Goal: Task Accomplishment & Management: Complete application form

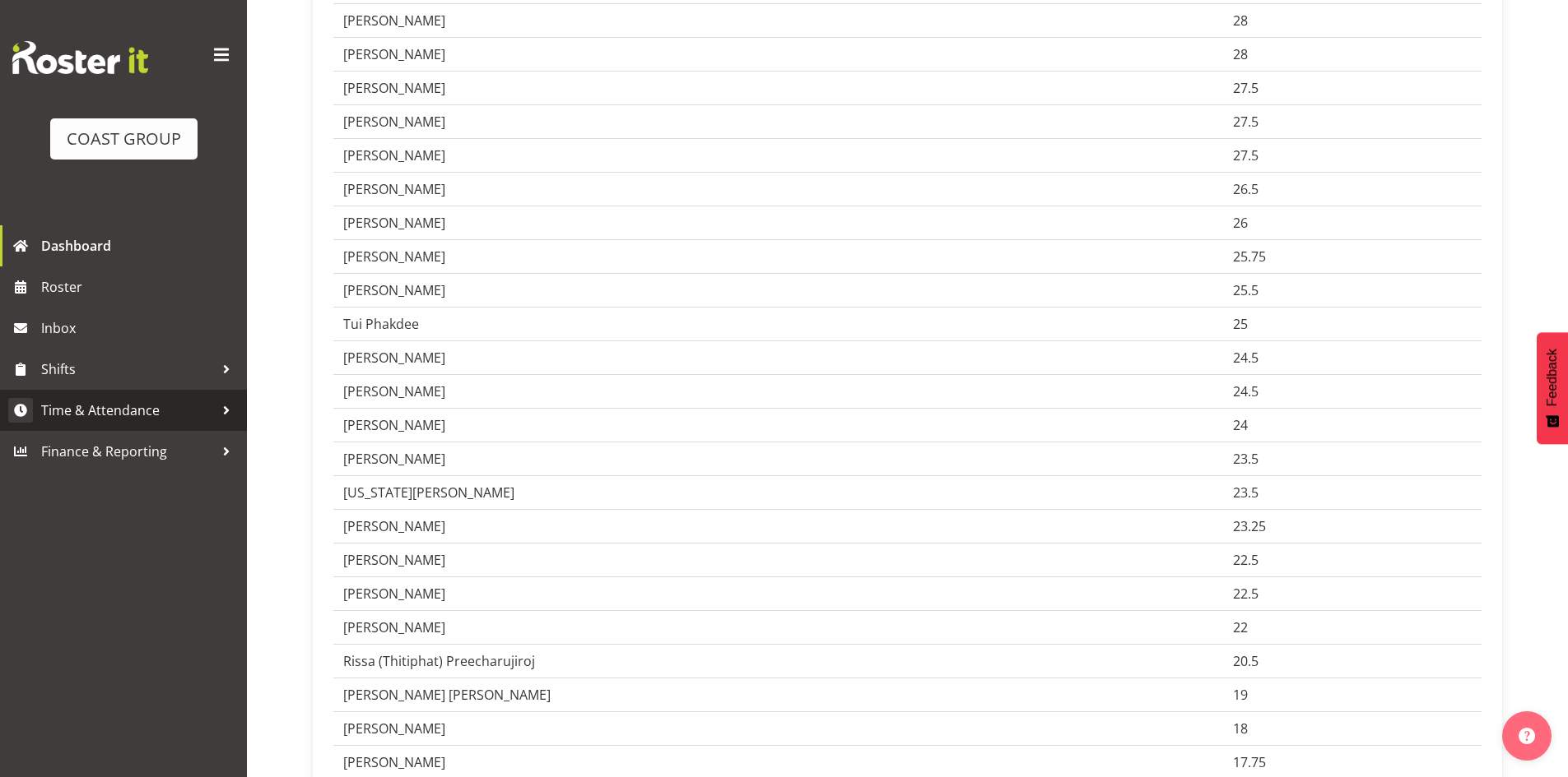
scroll to position [302, 0]
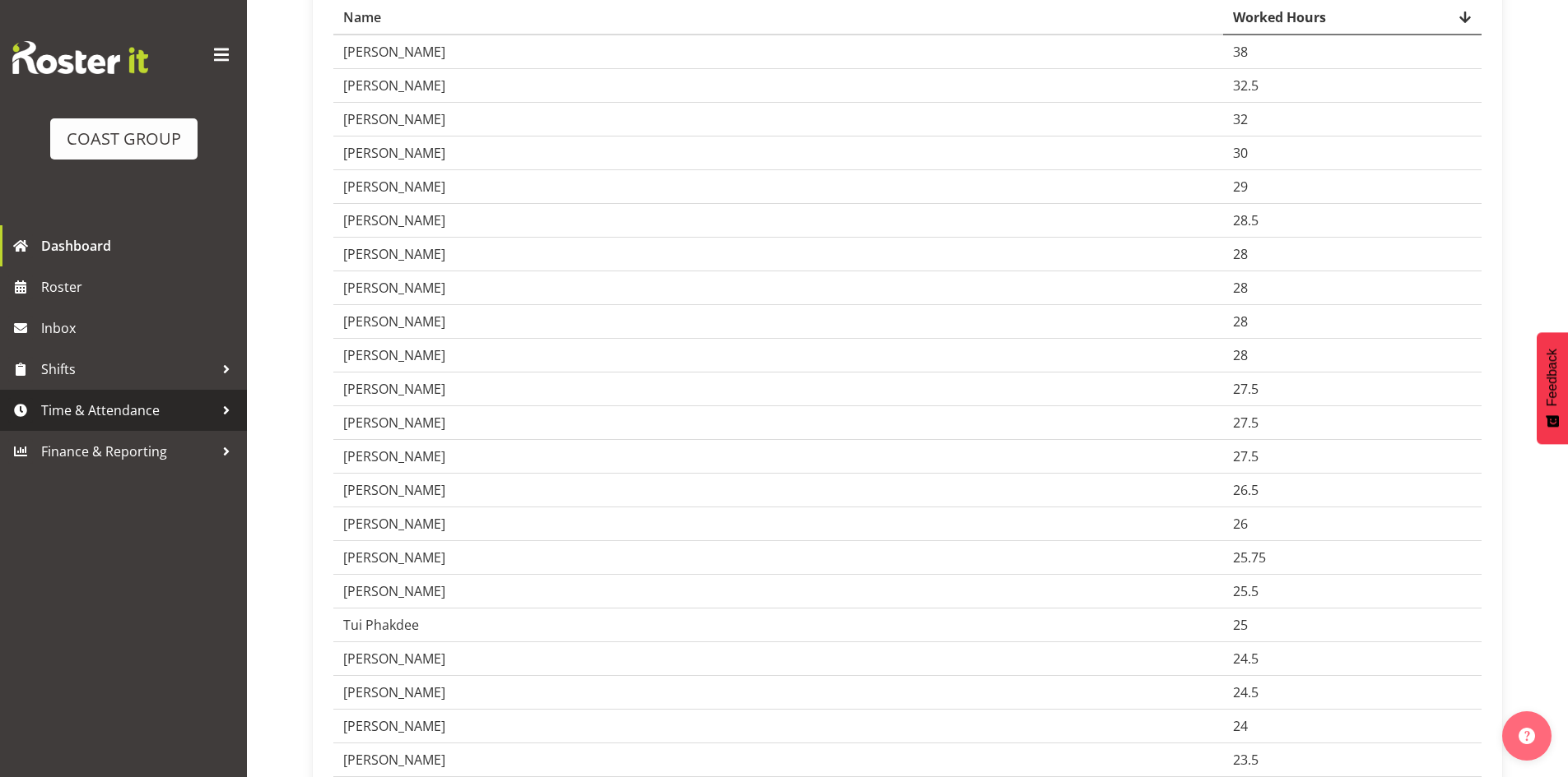
click at [66, 412] on span "Time & Attendance" at bounding box center [128, 411] width 173 height 25
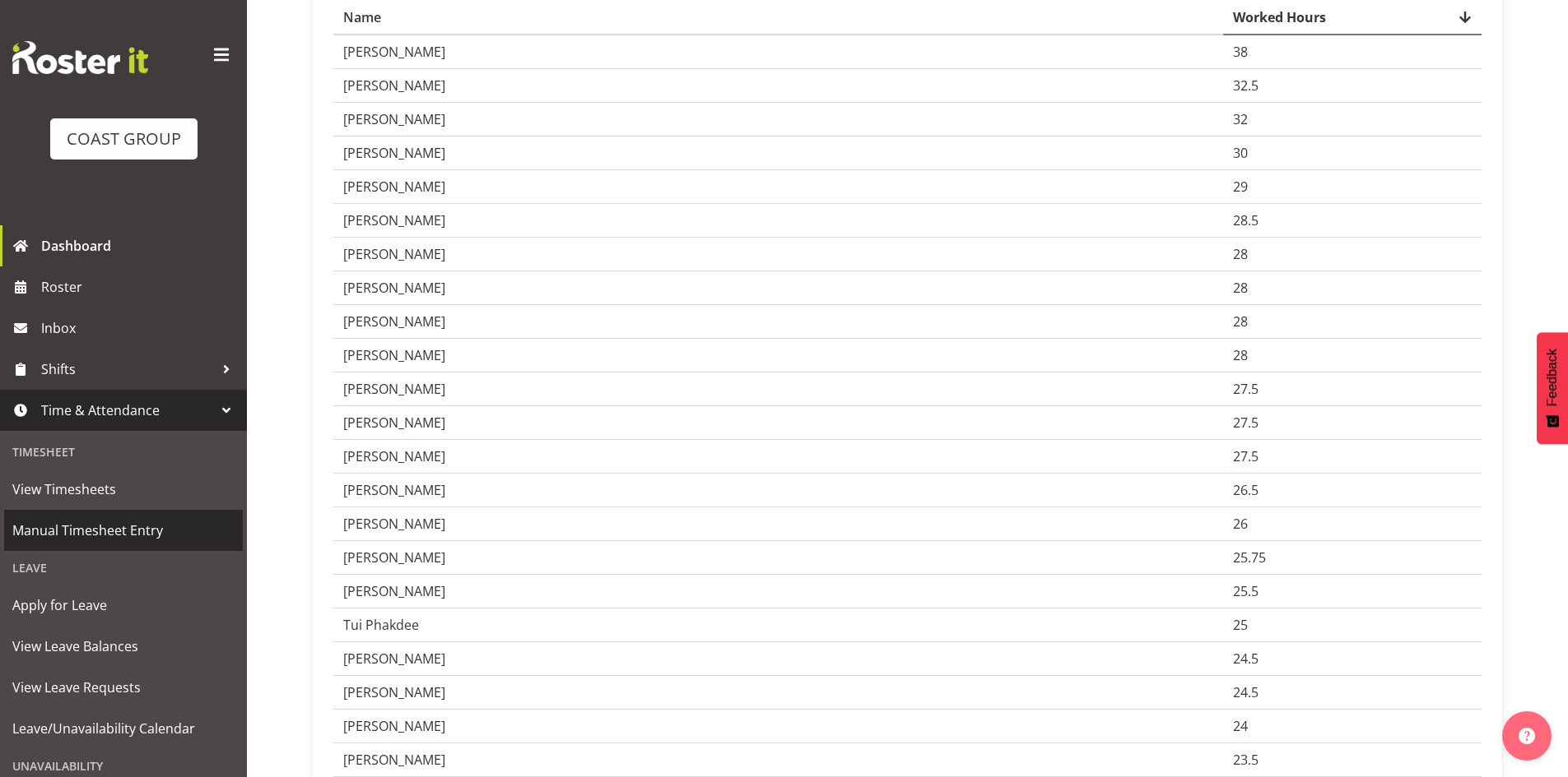
click at [97, 528] on span "Manual Timesheet Entry" at bounding box center [124, 531] width 222 height 25
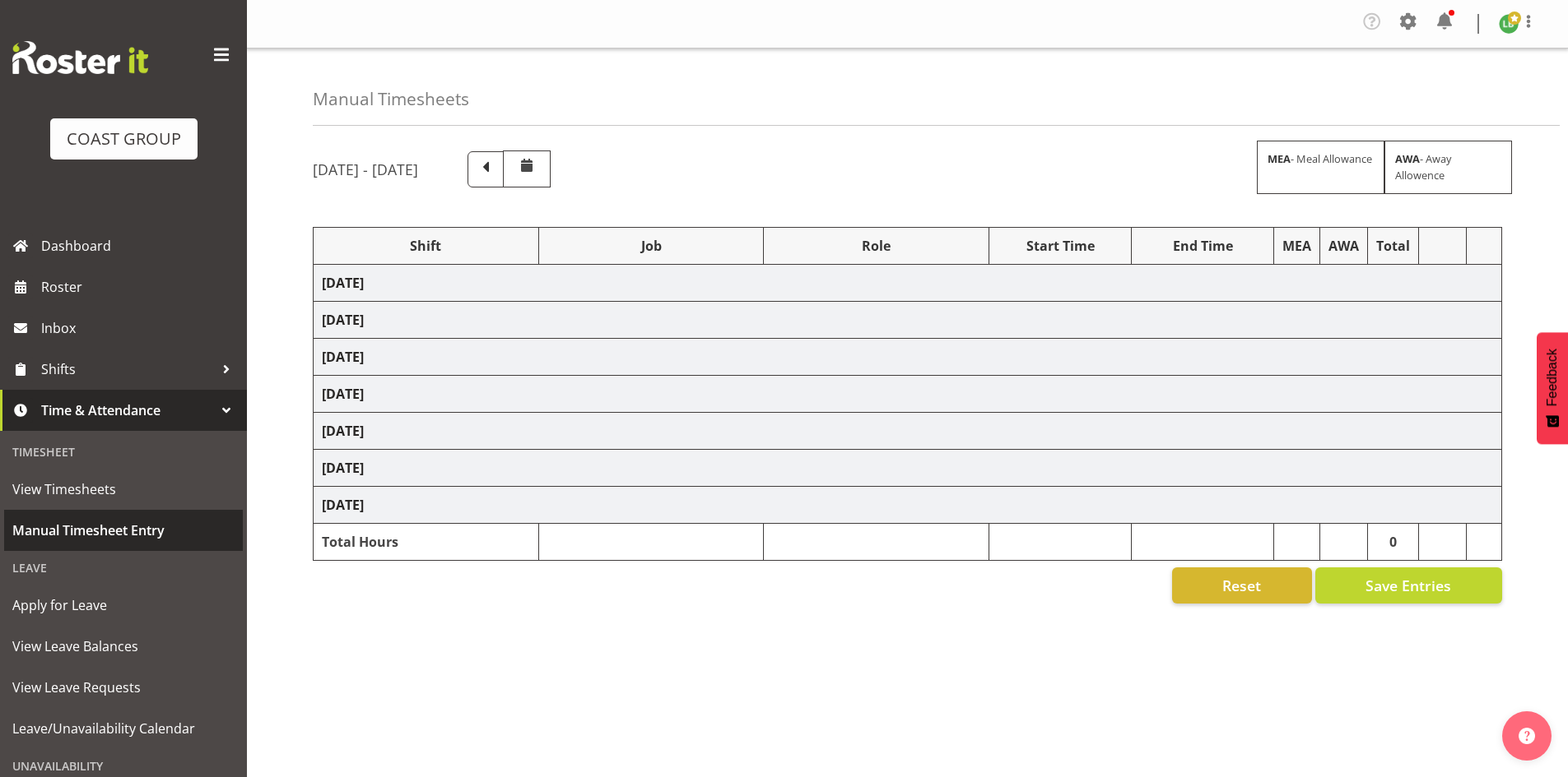
click at [167, 536] on span "Manual Timesheet Entry" at bounding box center [124, 531] width 222 height 25
click at [67, 526] on span "Manual Timesheet Entry" at bounding box center [124, 531] width 222 height 25
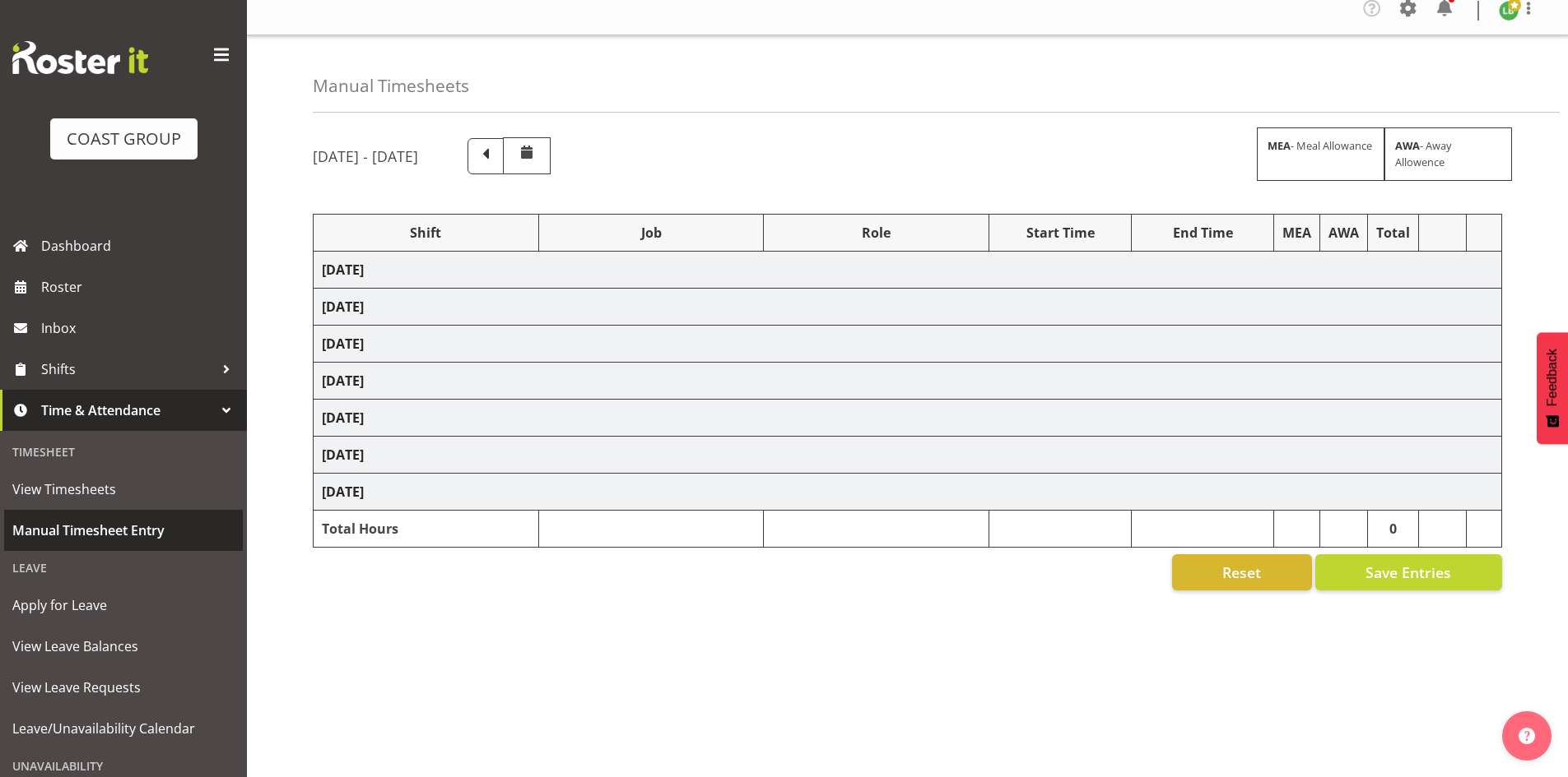
select select "1464"
select select "9890"
select select "197"
select select "1464"
select select "8002"
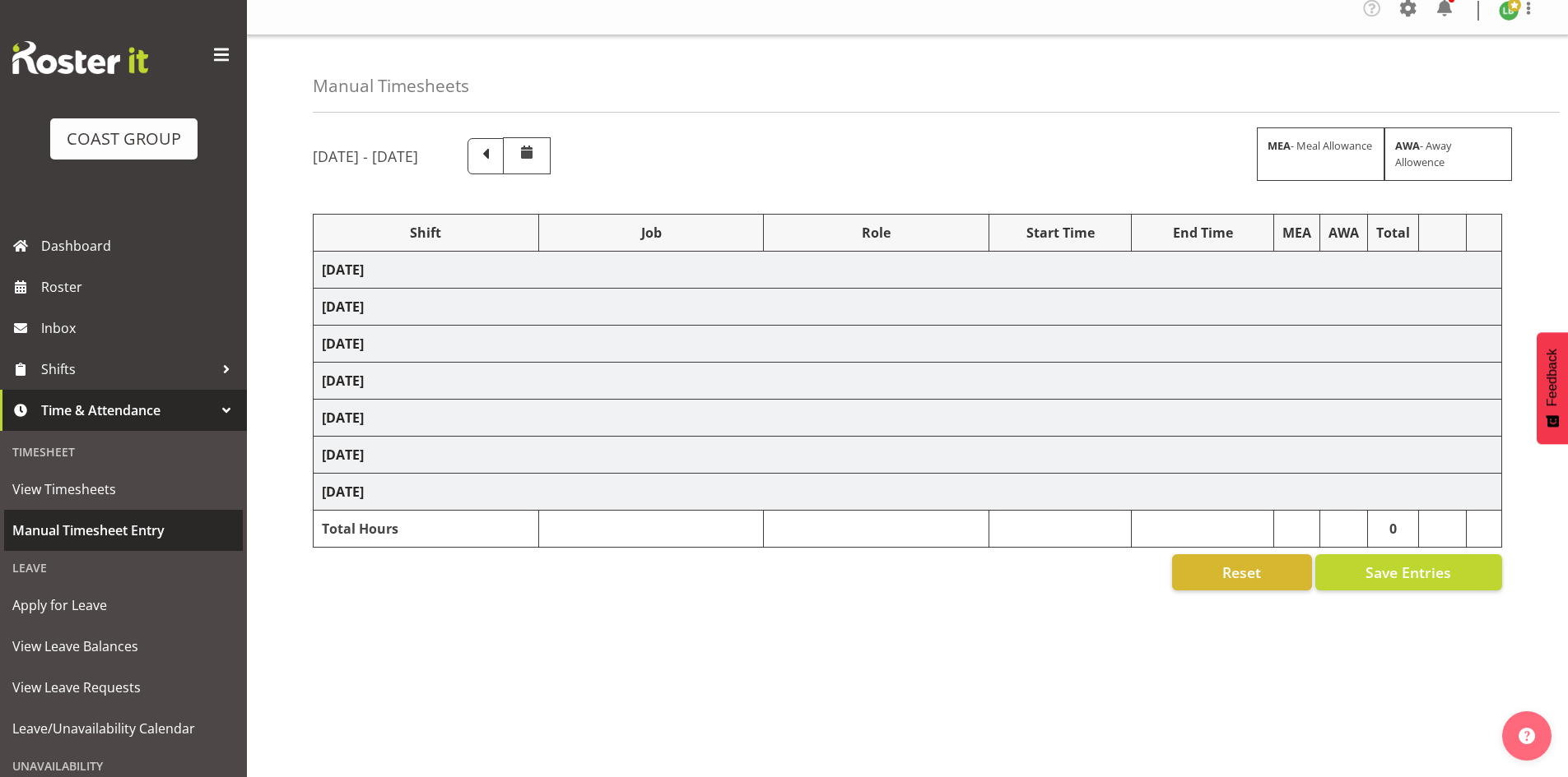
select select "197"
select select "1464"
select select "10173"
select select "197"
select select "1464"
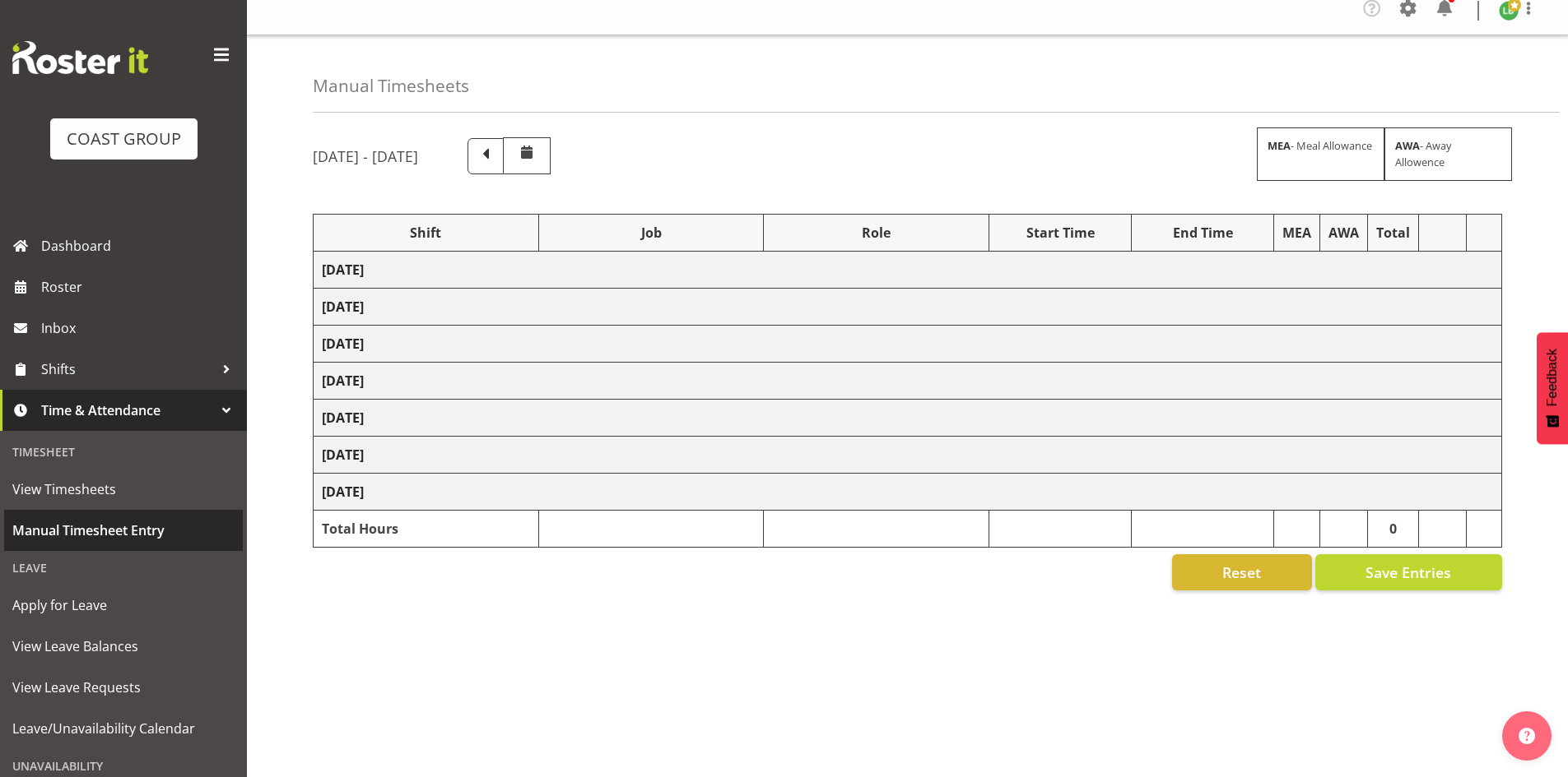
select select "9797"
select select "197"
select select "1464"
select select "8677"
select select "197"
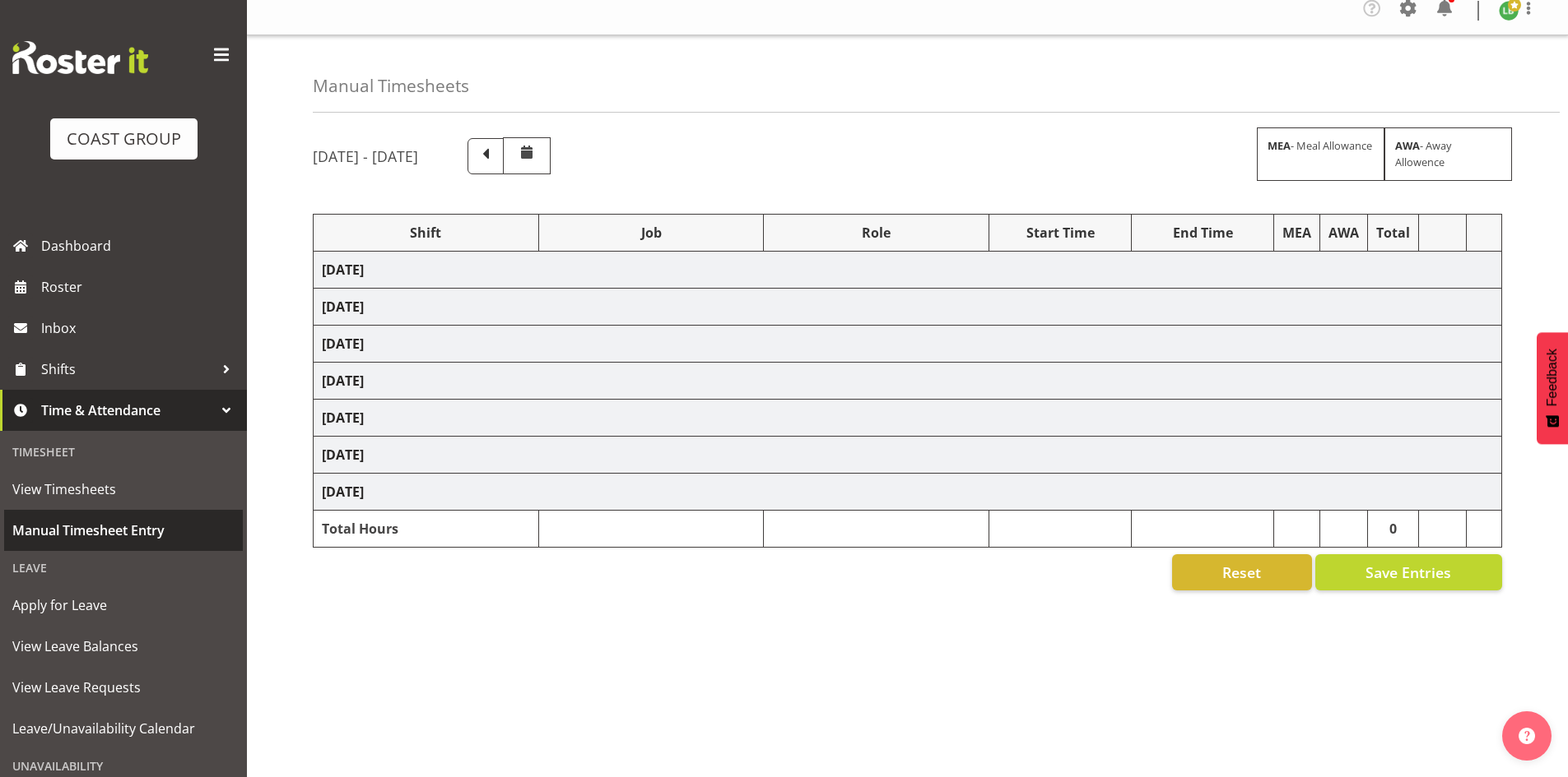
select select "1464"
select select "69"
select select "197"
select select "1464"
select select "9797"
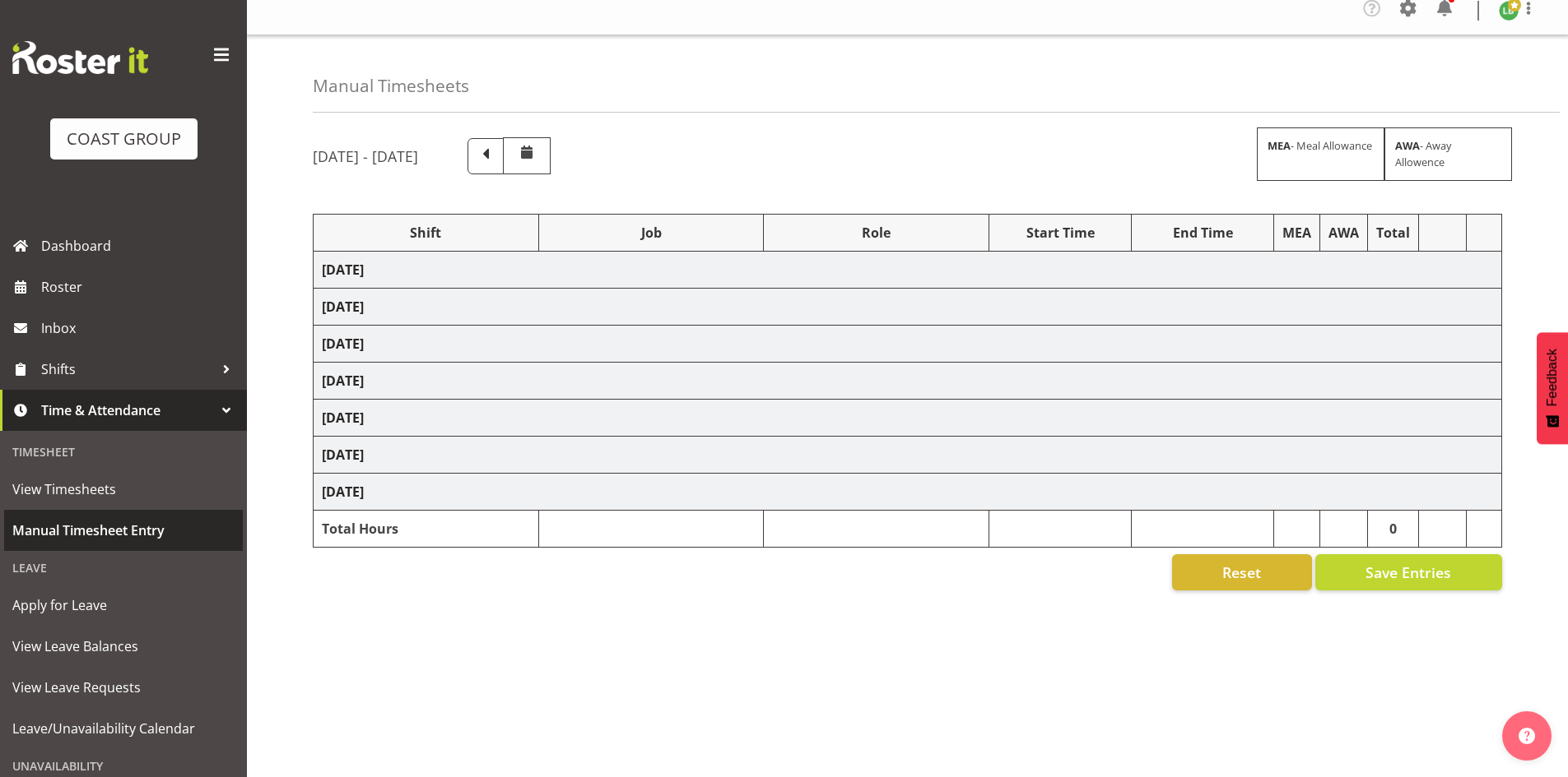
select select "197"
select select "1464"
select select "9890"
select select "197"
select select "1464"
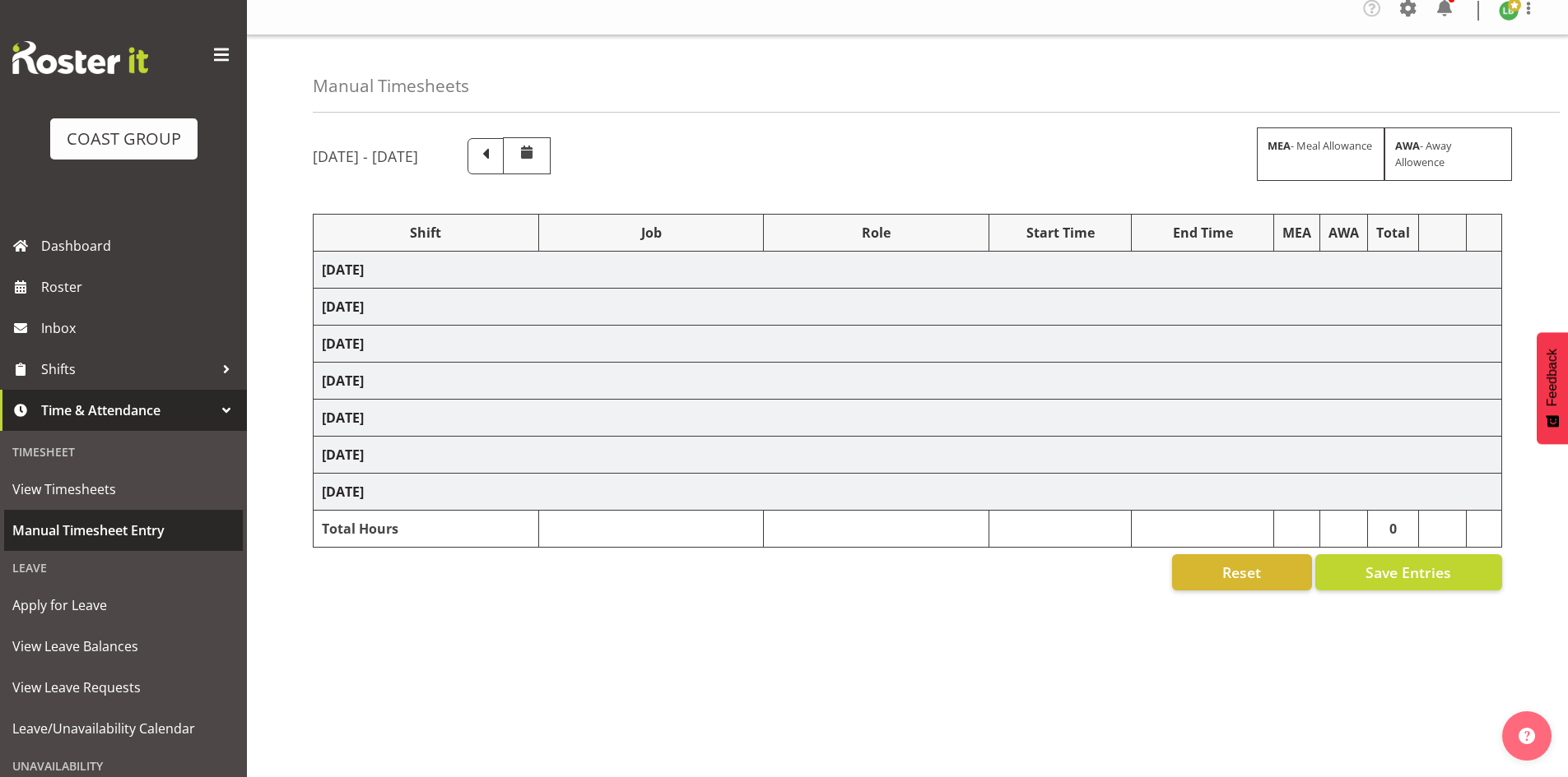
select select "10173"
select select "197"
select select "1464"
select select "10172"
select select "197"
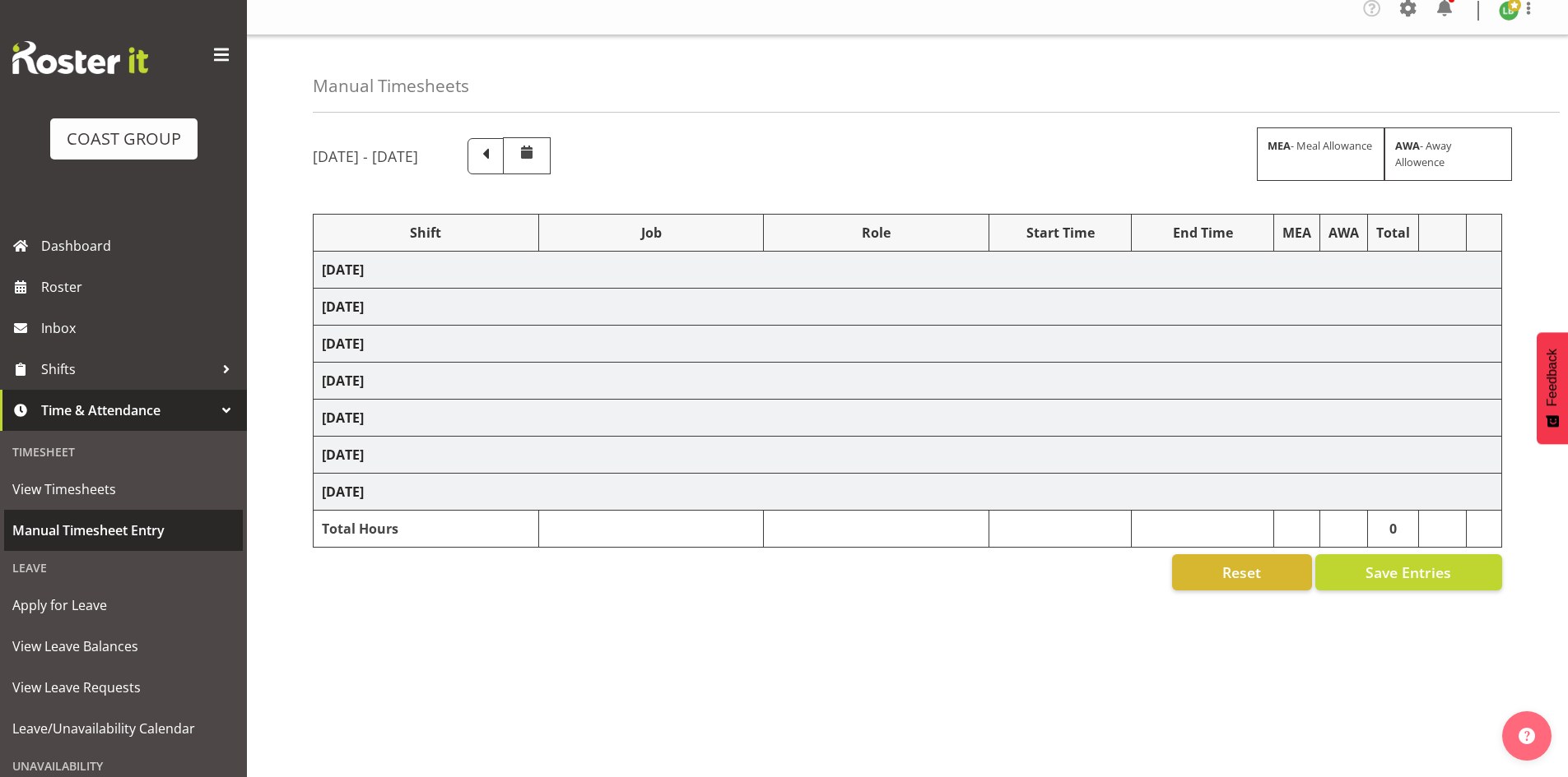
select select "1464"
select select "9339"
select select "197"
select select "1464"
select select "9341"
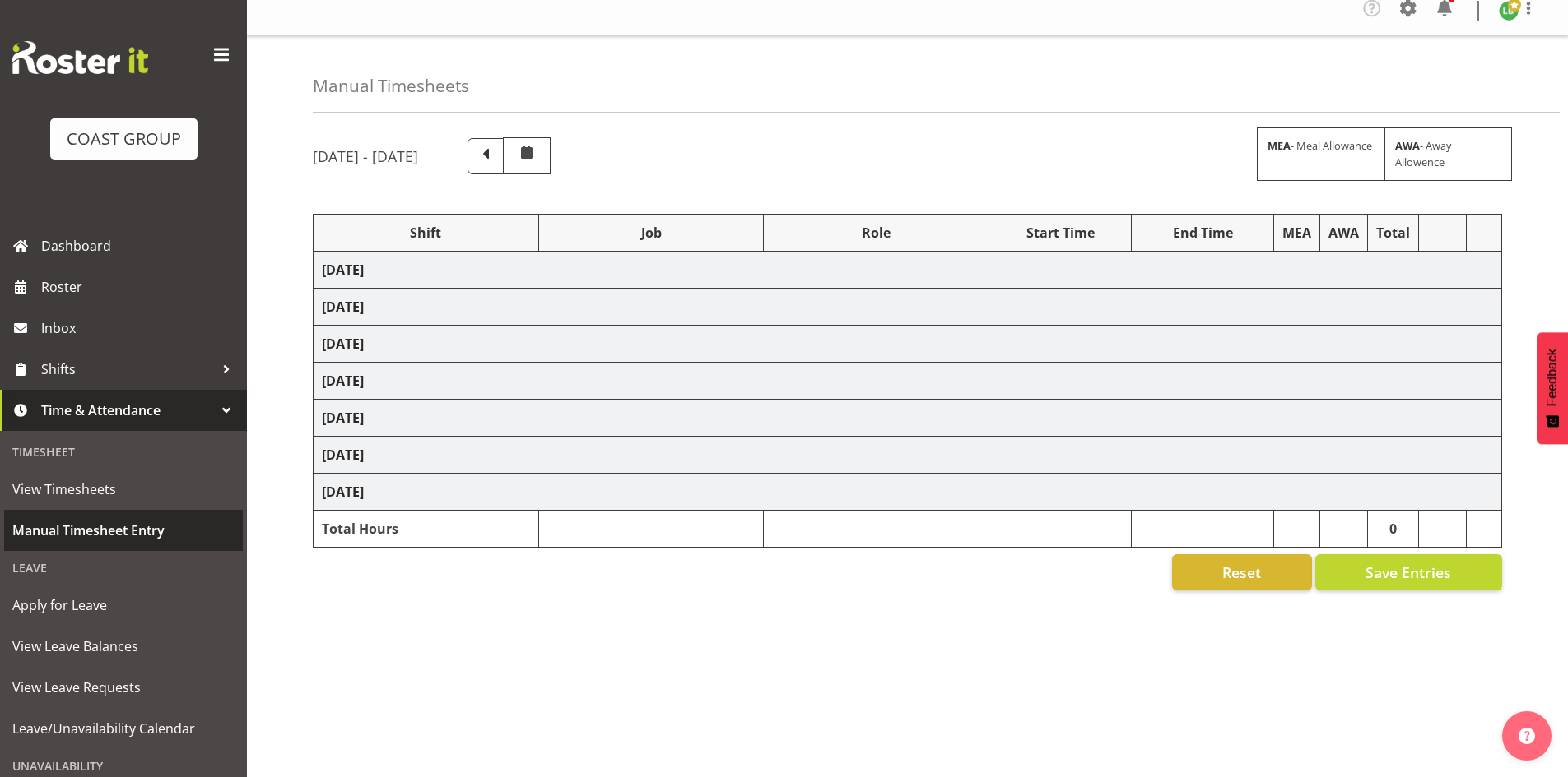
select select "197"
select select "1464"
select select "69"
select select "197"
select select "1464"
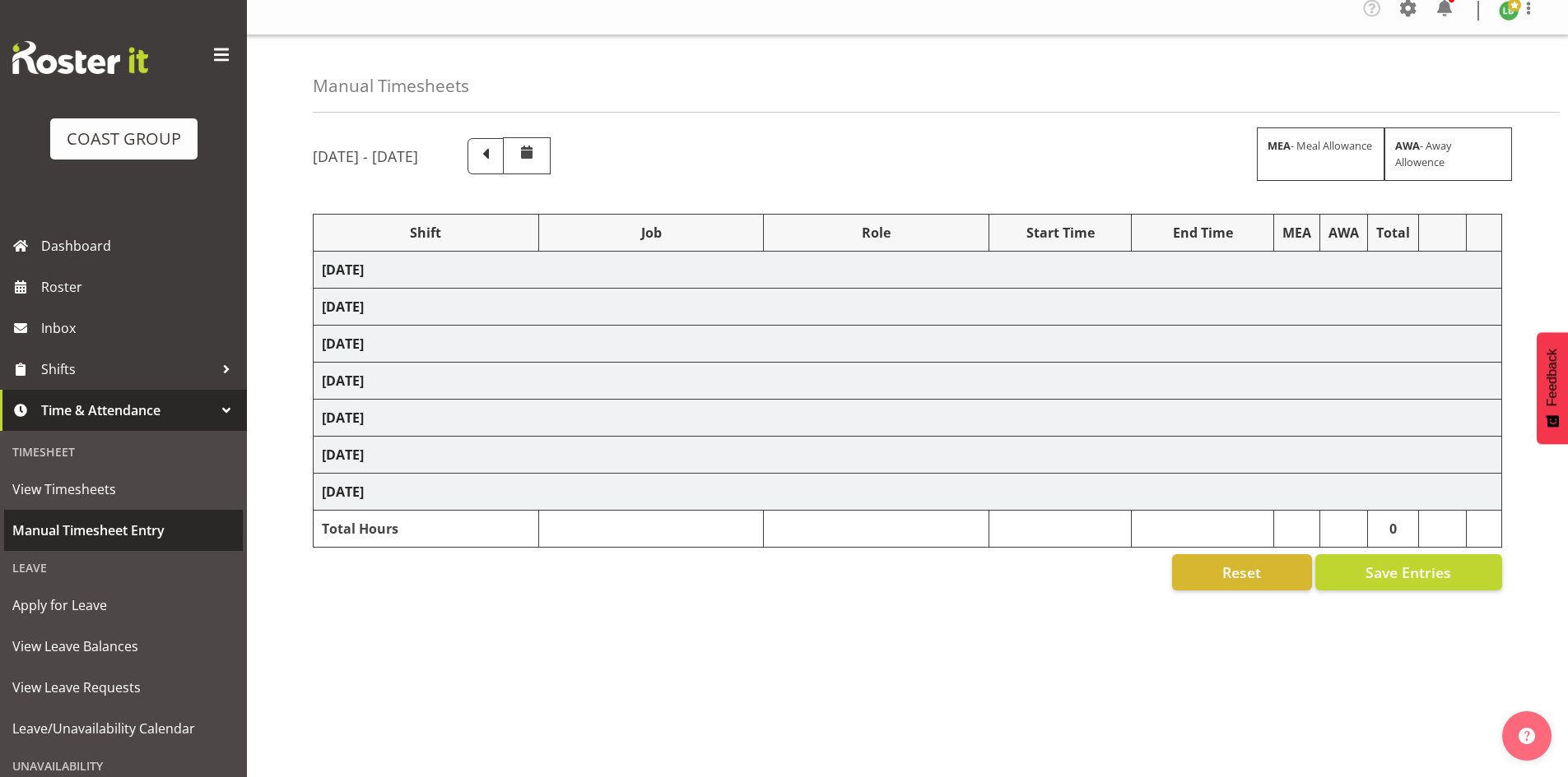
select select "8677"
select select "197"
select select "1464"
select select "9797"
select select "197"
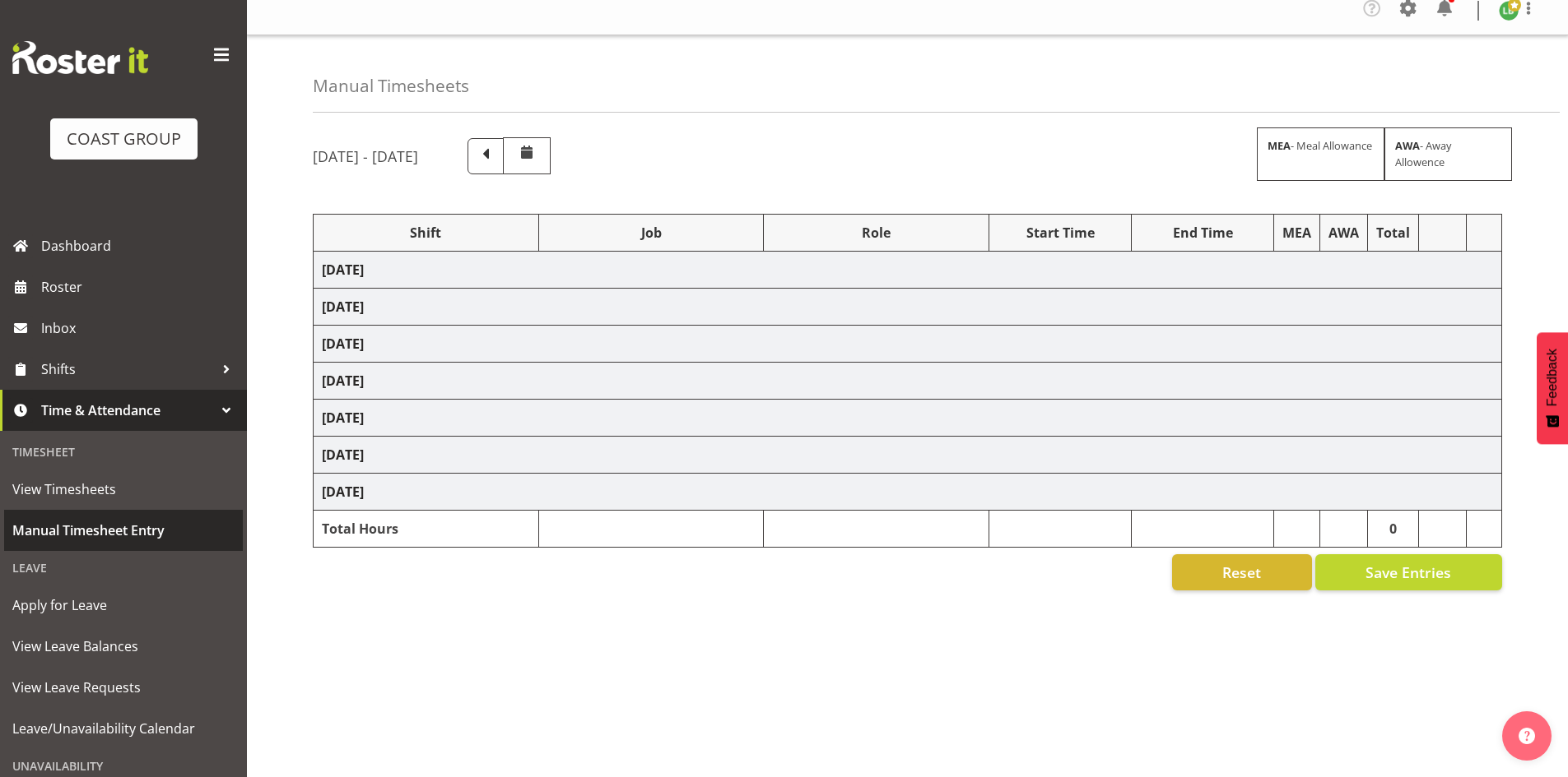
select select "1464"
select select "10144"
select select "197"
select select "1464"
select select "9339"
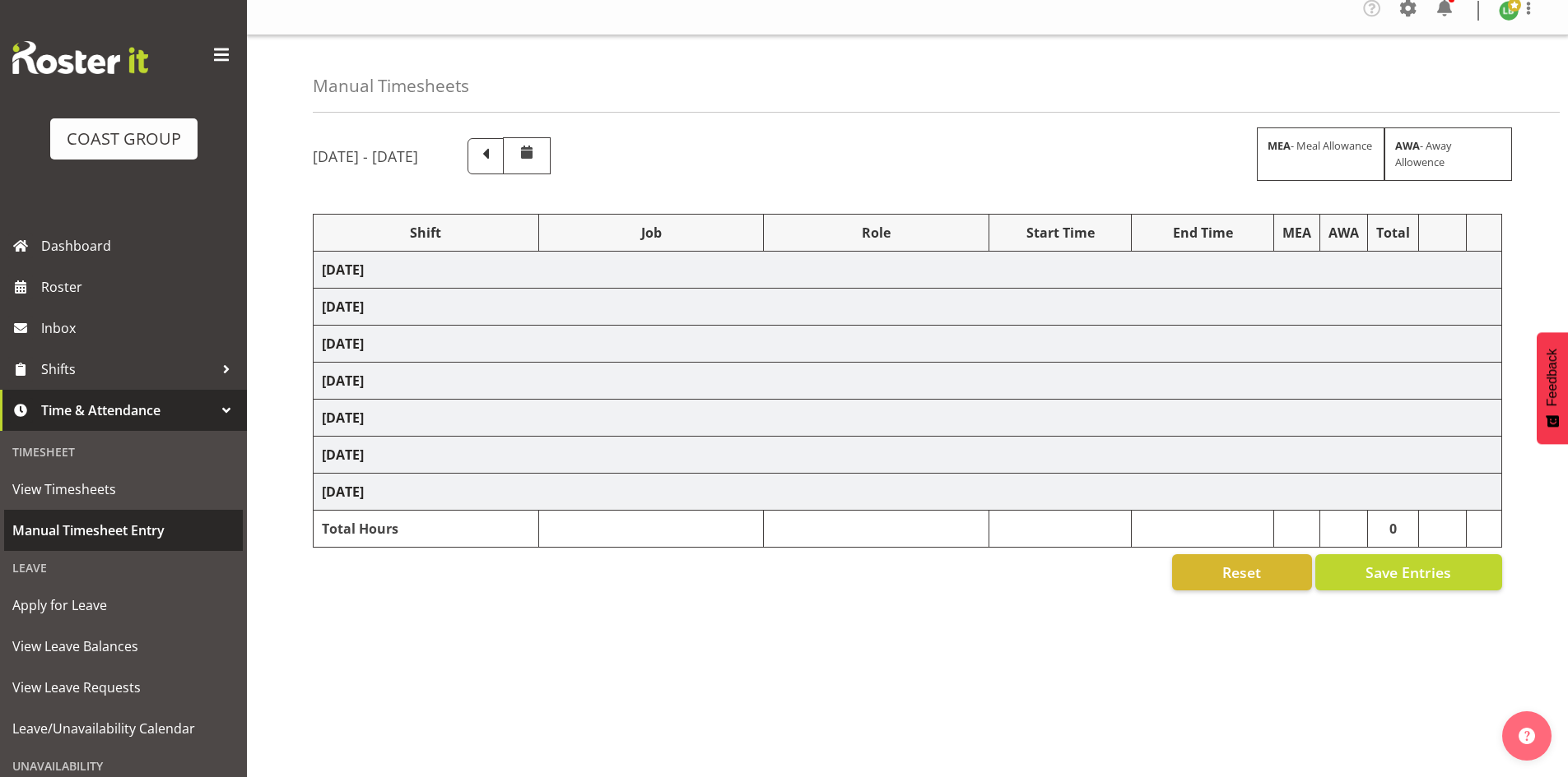
select select "197"
select select "1464"
select select "9890"
select select "197"
select select "1464"
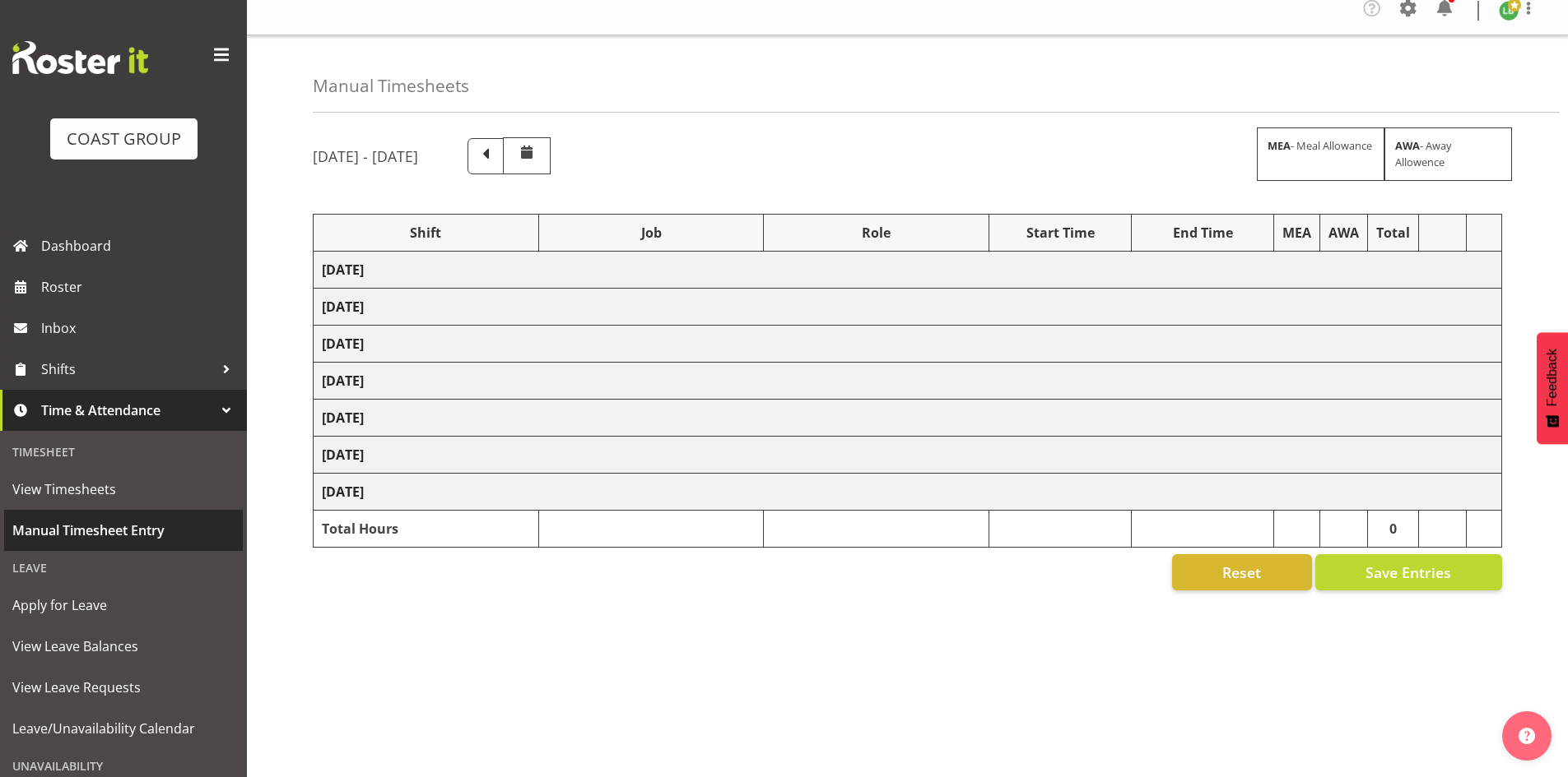
select select "10504"
select select "197"
select select "1464"
select select "10614"
select select "197"
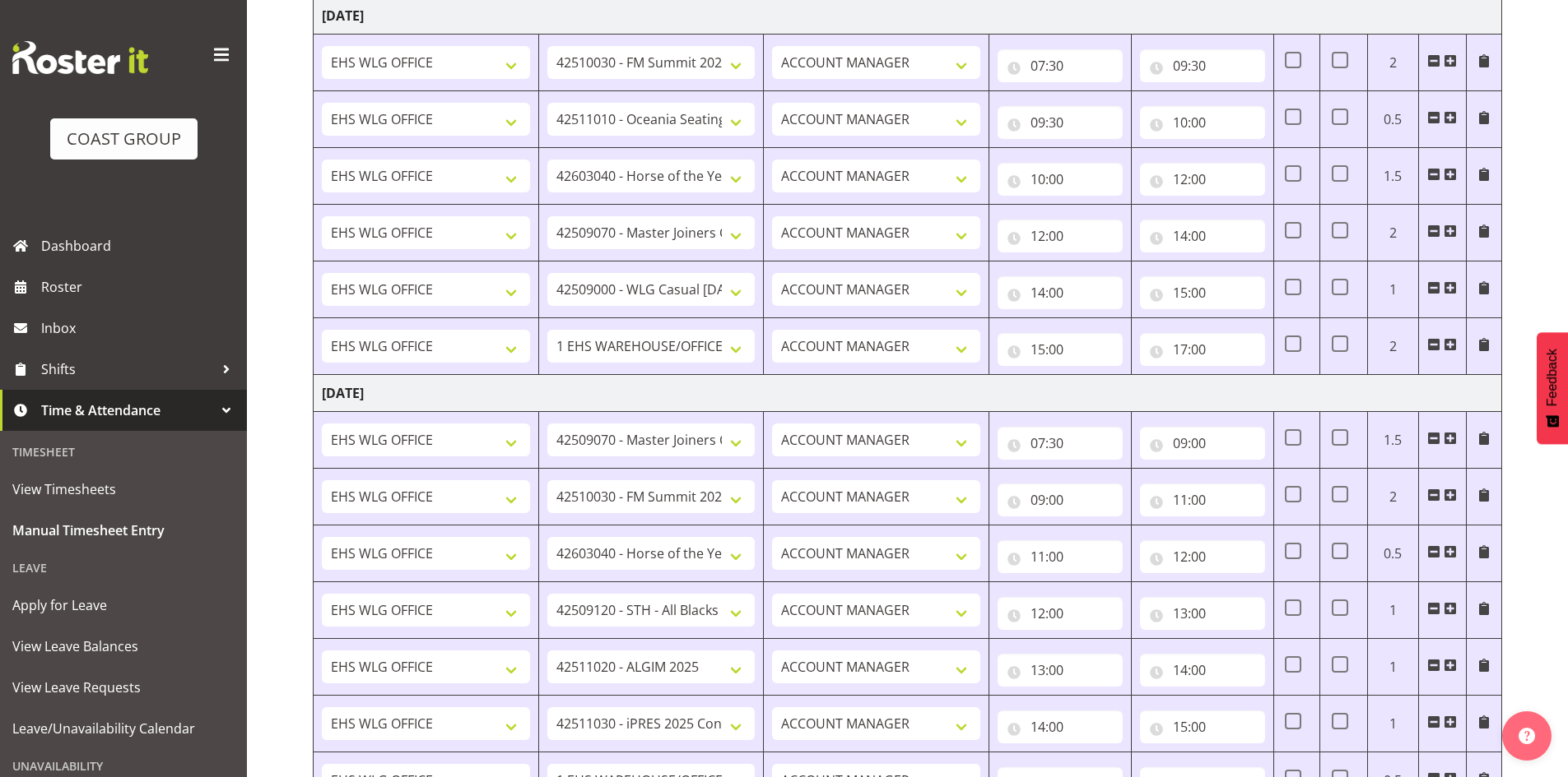
scroll to position [0, 0]
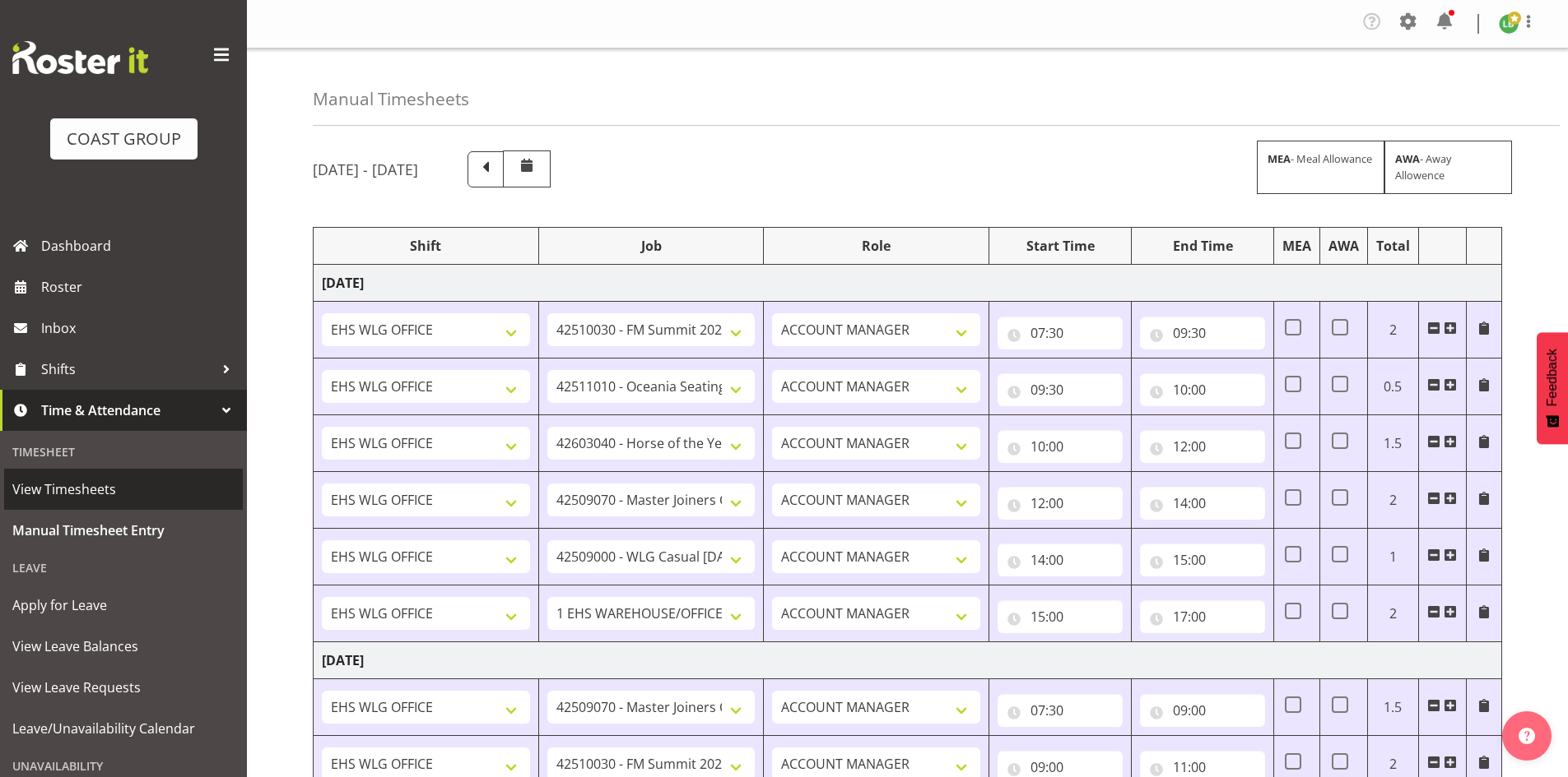
click at [91, 491] on span "View Timesheets" at bounding box center [124, 490] width 222 height 25
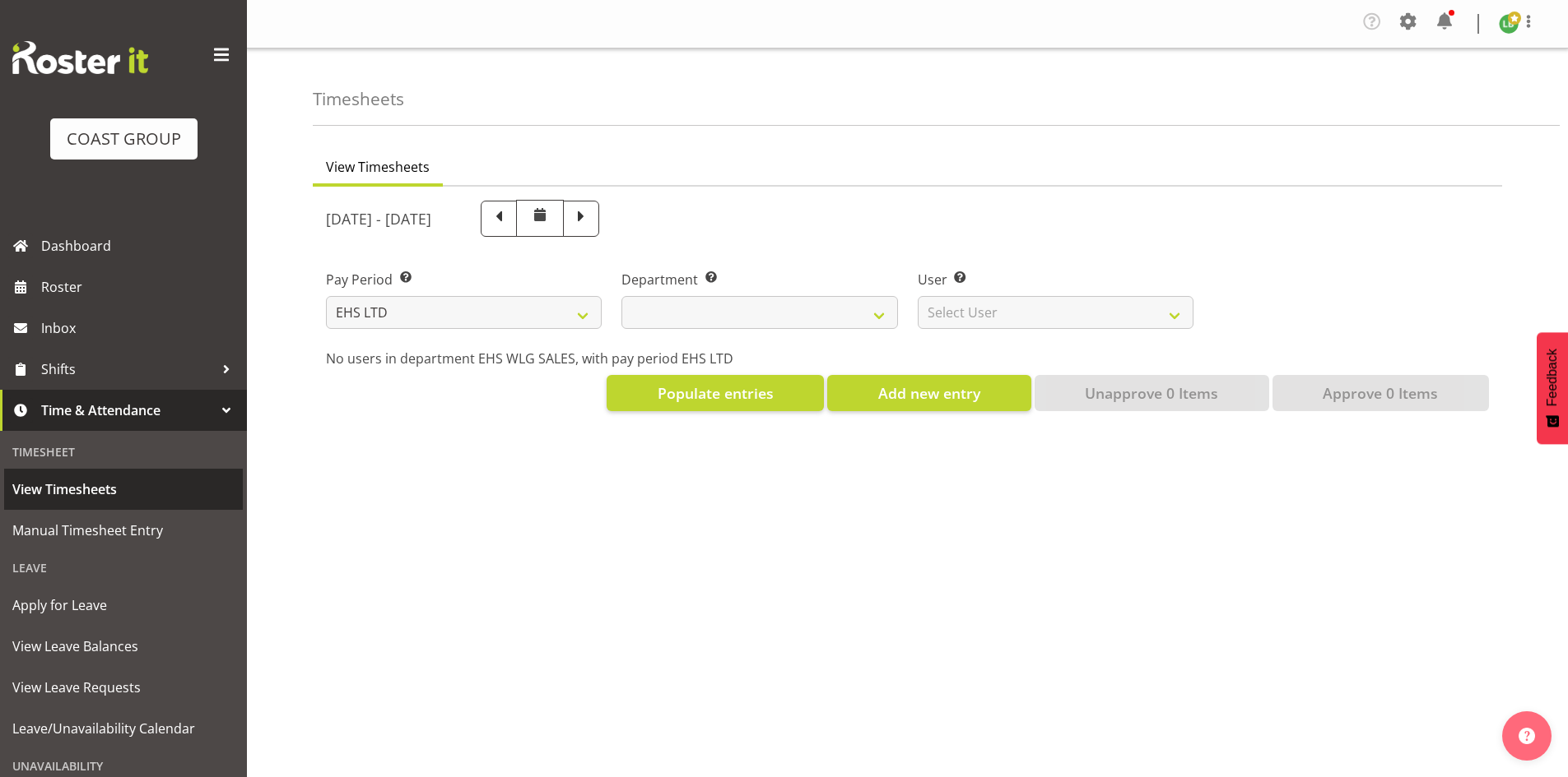
select select "7"
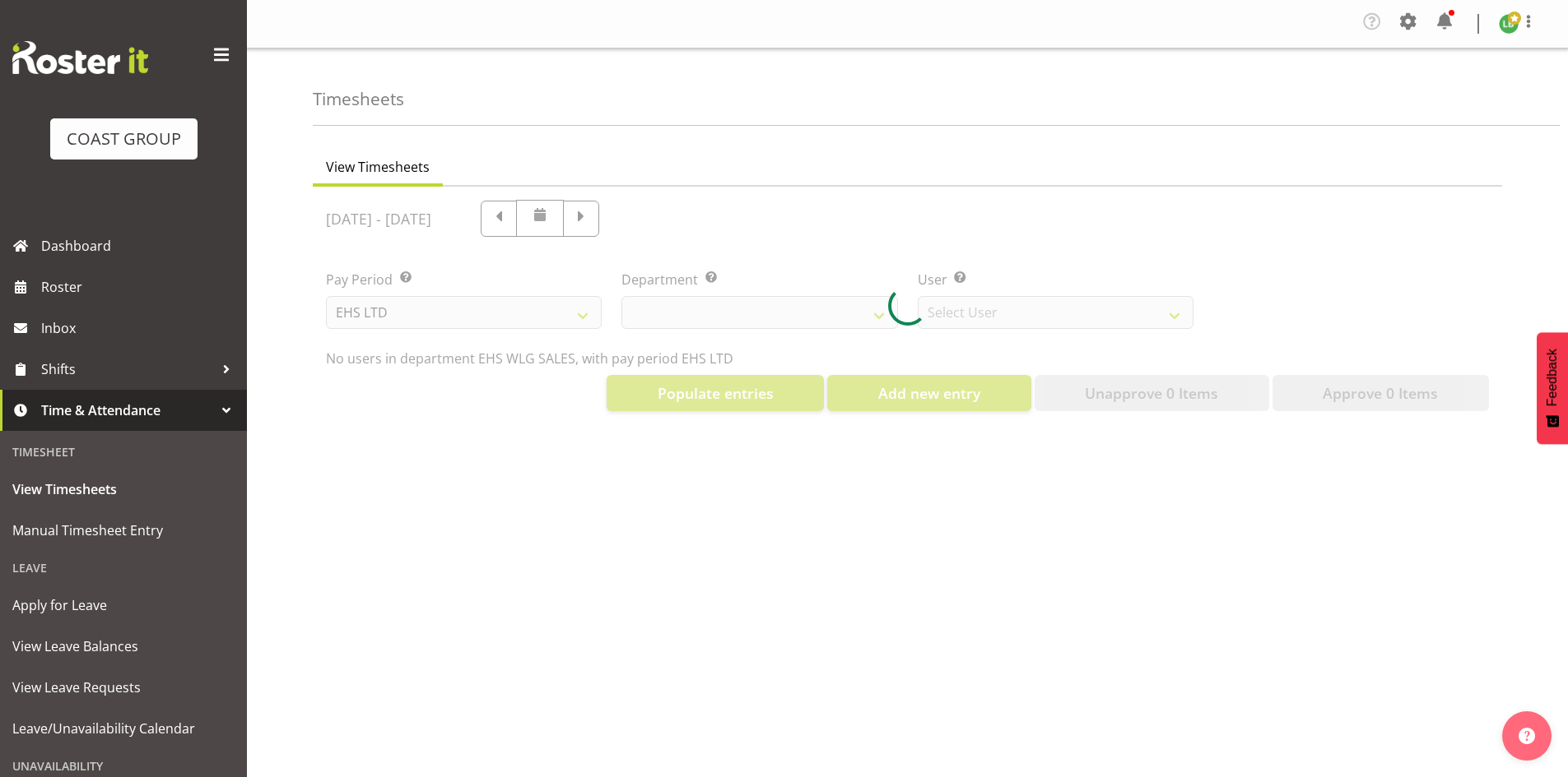
select select "44"
select select "8051"
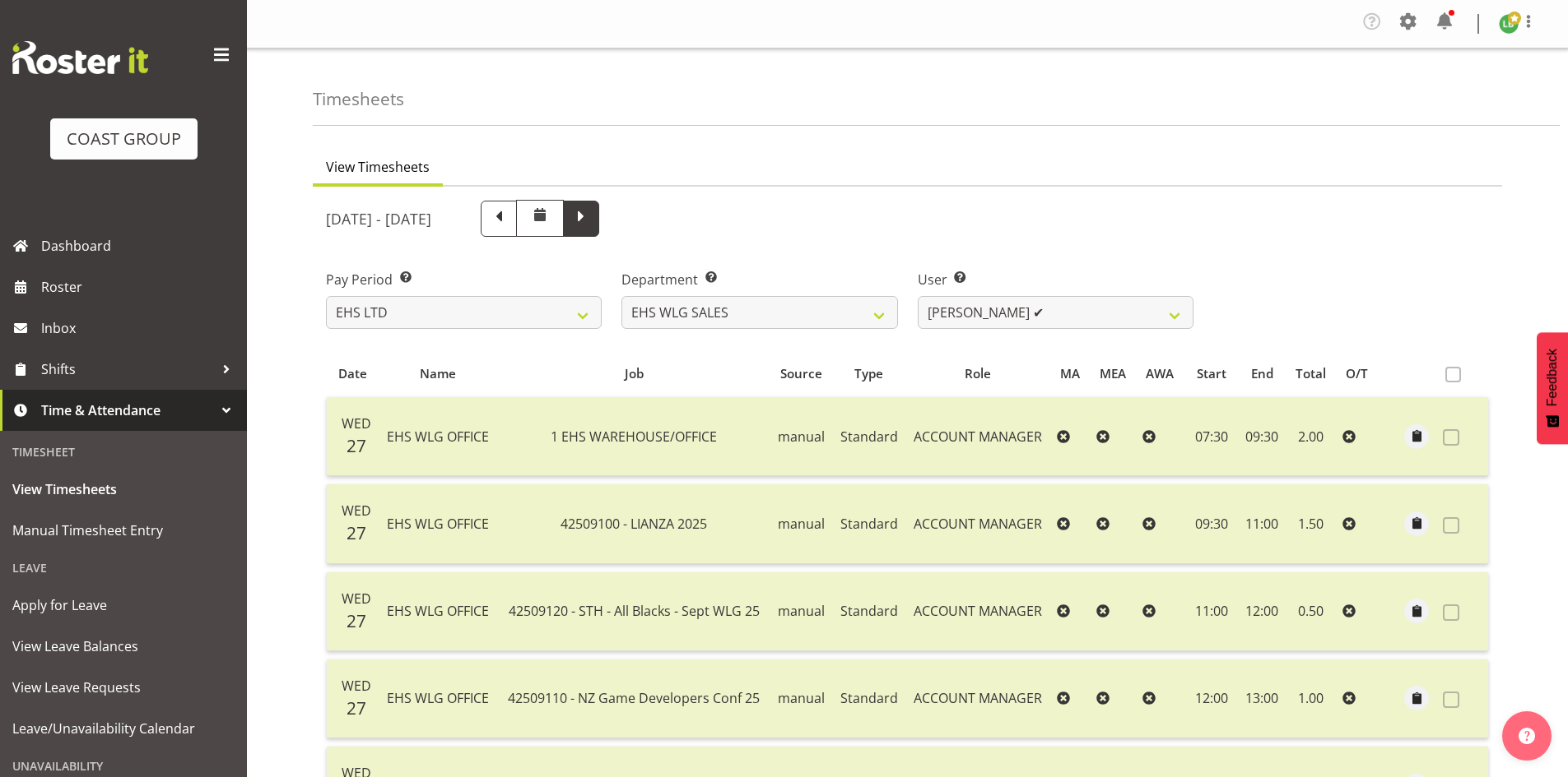
click at [591, 220] on span at bounding box center [581, 217] width 21 height 21
select select
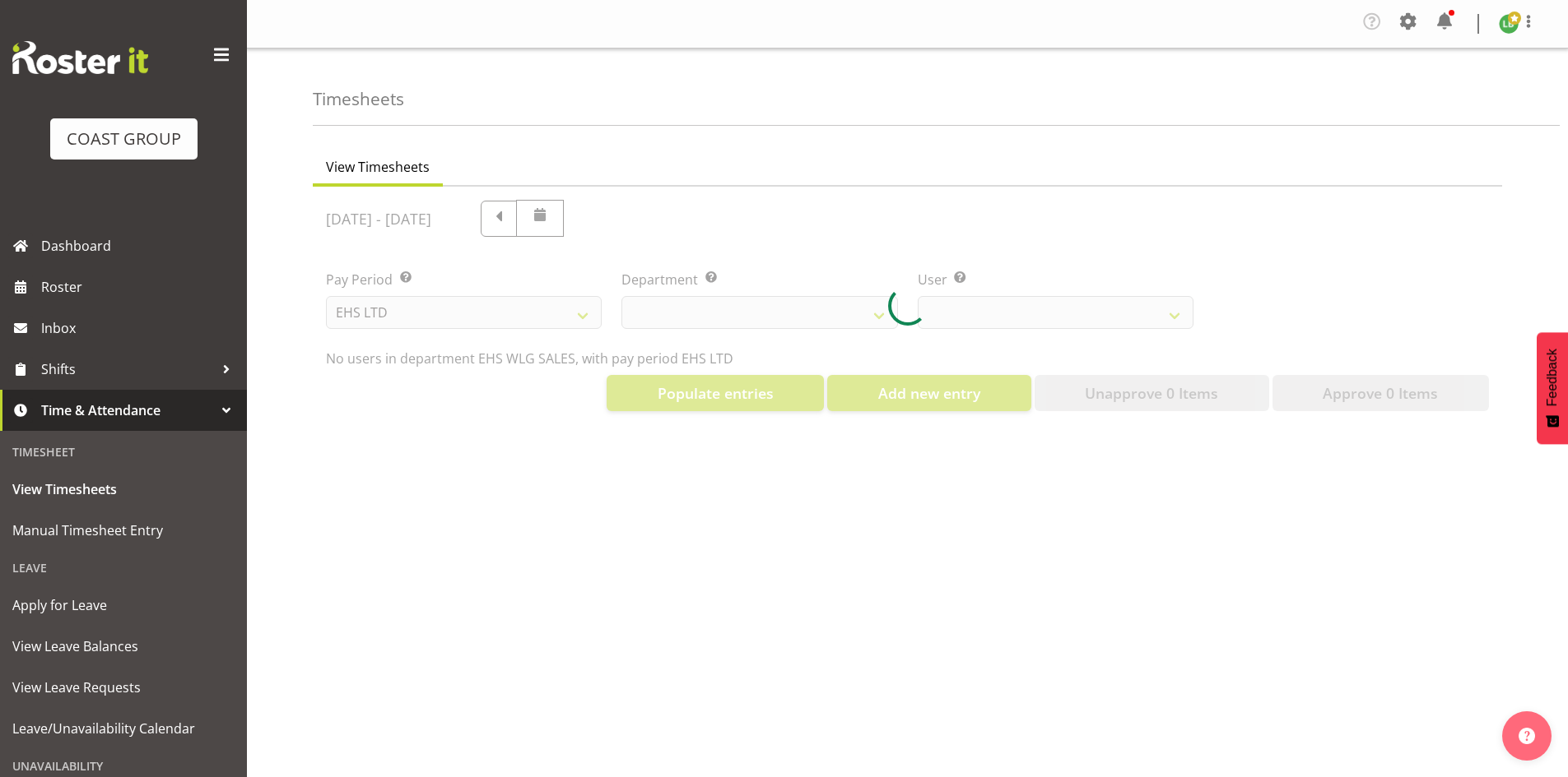
select select "44"
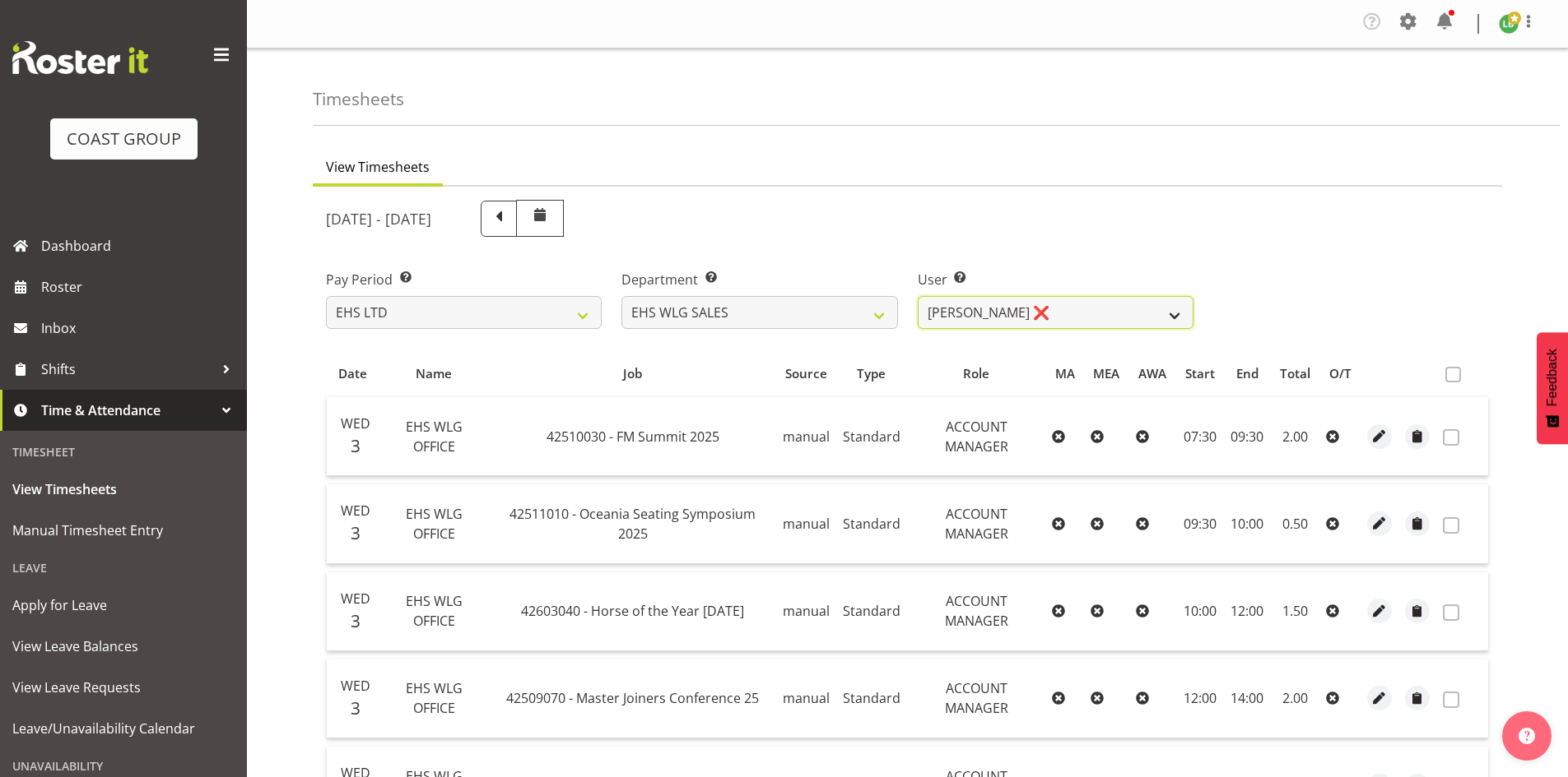
click at [1175, 309] on select "[PERSON_NAME] ❌ [PERSON_NAME] ❌" at bounding box center [1055, 313] width 276 height 33
select select "10120"
click at [917, 296] on select "[PERSON_NAME] ❌ [PERSON_NAME] ❌" at bounding box center [1055, 313] width 276 height 33
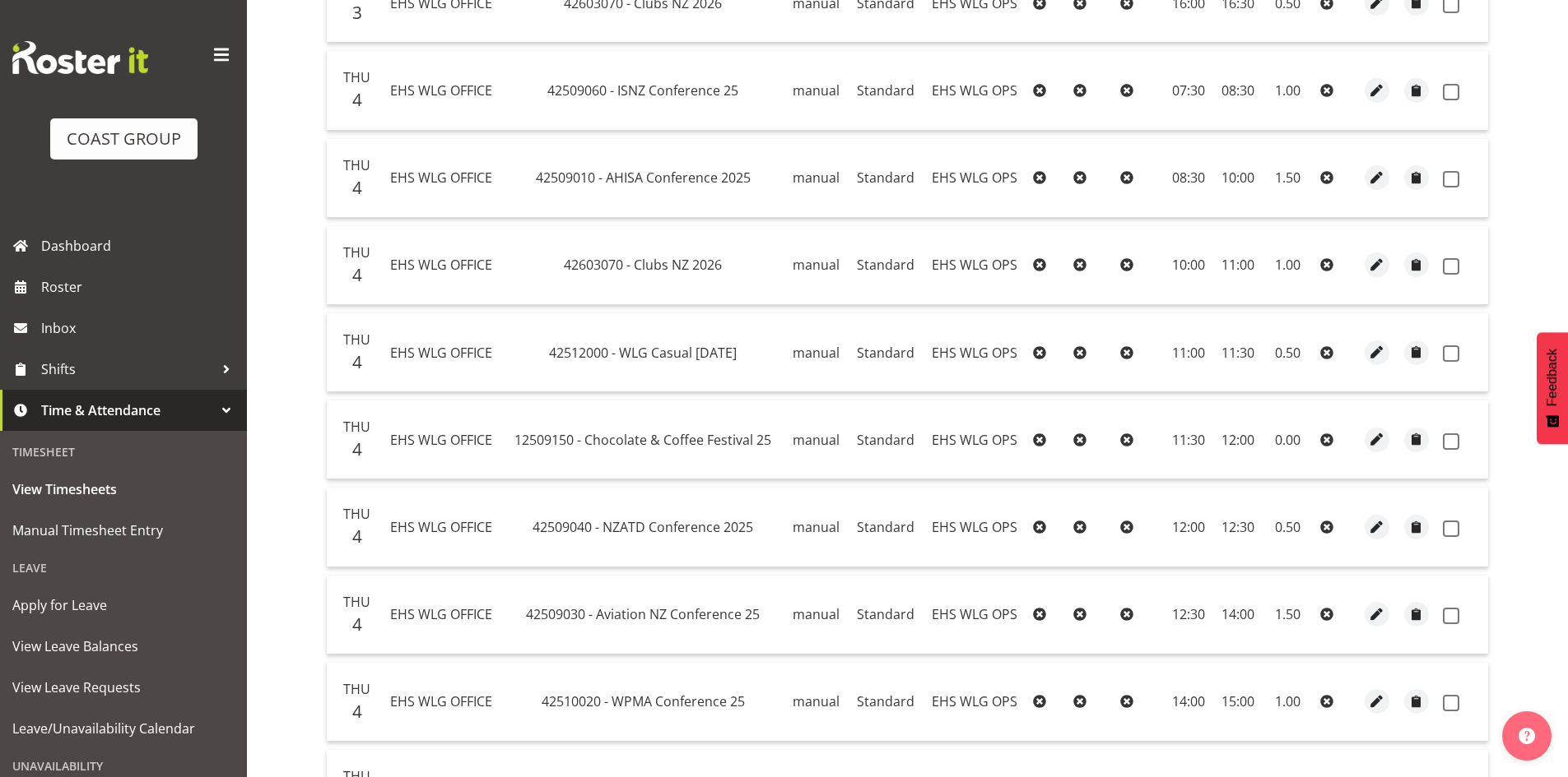
scroll to position [905, 0]
